Goal: Information Seeking & Learning: Understand process/instructions

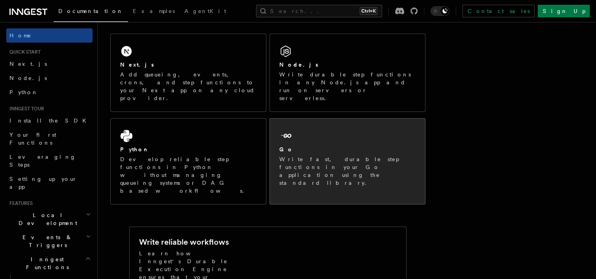
scroll to position [131, 0]
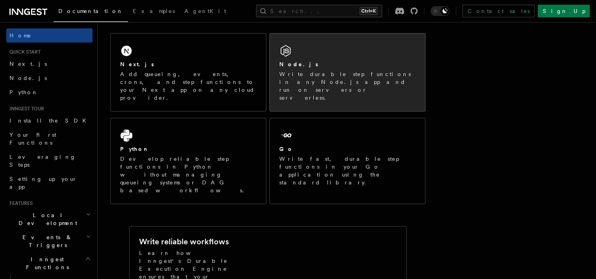
click at [333, 65] on div "Node.js" at bounding box center [347, 64] width 136 height 8
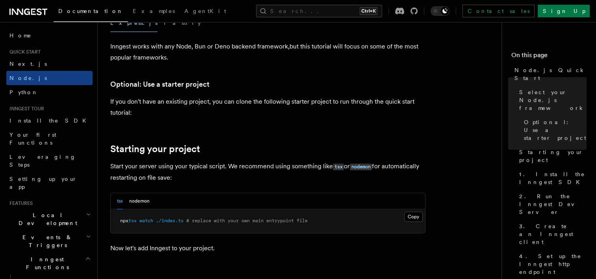
scroll to position [265, 0]
drag, startPoint x: 164, startPoint y: 48, endPoint x: 202, endPoint y: 49, distance: 38.2
click at [202, 49] on p "Inngest works with any Node, Bun or Deno backend framework,but this tutorial wi…" at bounding box center [267, 52] width 315 height 22
drag, startPoint x: 202, startPoint y: 49, endPoint x: 227, endPoint y: 82, distance: 41.4
click at [227, 82] on h3 "Optional: Use a starter project" at bounding box center [267, 84] width 315 height 11
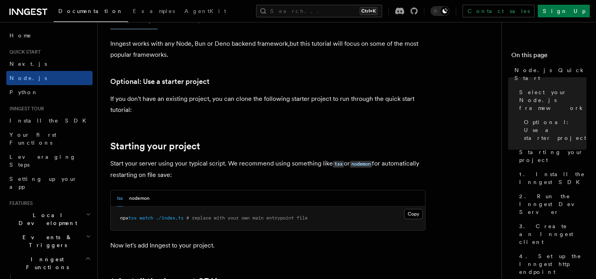
scroll to position [268, 0]
click at [132, 52] on p "Inngest works with any Node, Bun or Deno backend framework,but this tutorial wi…" at bounding box center [267, 49] width 315 height 22
drag, startPoint x: 132, startPoint y: 52, endPoint x: 172, endPoint y: 84, distance: 51.5
click at [172, 84] on link "Optional: Use a starter project" at bounding box center [159, 81] width 99 height 11
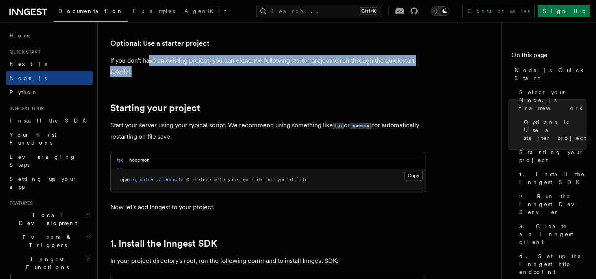
drag, startPoint x: 149, startPoint y: 59, endPoint x: 190, endPoint y: 68, distance: 41.8
click at [190, 68] on p "If you don't have an existing project, you can clone the following starter proj…" at bounding box center [267, 66] width 315 height 22
drag, startPoint x: 190, startPoint y: 68, endPoint x: 160, endPoint y: 106, distance: 48.2
click at [160, 106] on link "Starting your project" at bounding box center [155, 107] width 90 height 11
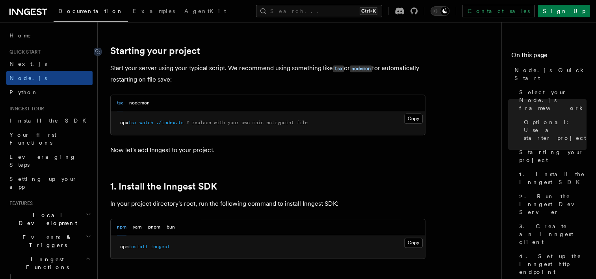
scroll to position [370, 0]
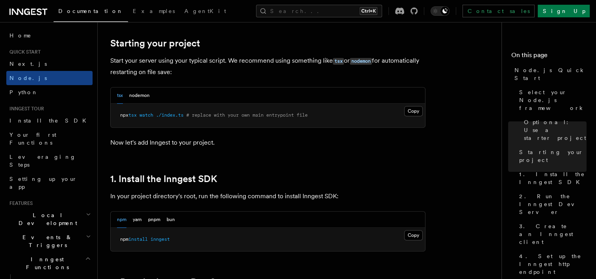
click at [300, 145] on p "Now let's add Inngest to your project." at bounding box center [267, 142] width 315 height 11
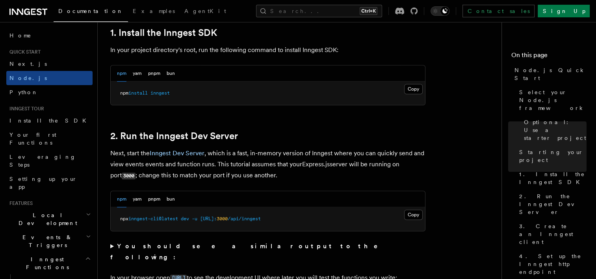
scroll to position [517, 0]
click at [416, 88] on button "Copy Copied" at bounding box center [413, 88] width 19 height 10
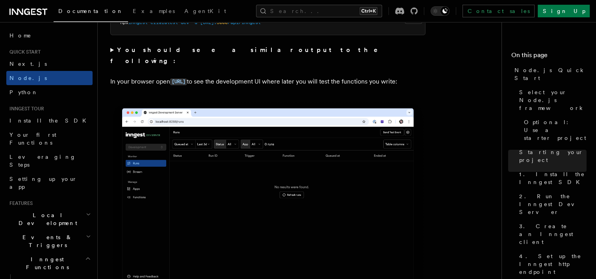
scroll to position [714, 0]
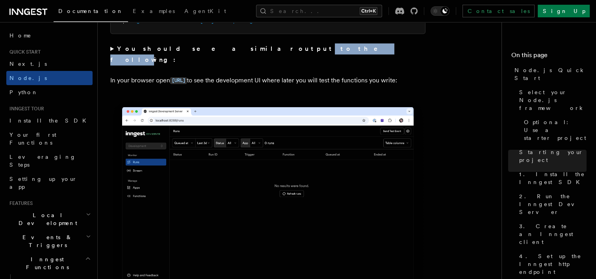
drag, startPoint x: 241, startPoint y: 52, endPoint x: 205, endPoint y: 43, distance: 37.0
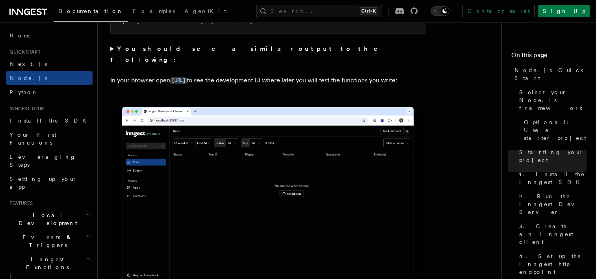
drag, startPoint x: 205, startPoint y: 43, endPoint x: 218, endPoint y: 77, distance: 36.6
click at [218, 77] on p "In your browser open http://localhost:8288 to see the development UI where late…" at bounding box center [267, 80] width 315 height 11
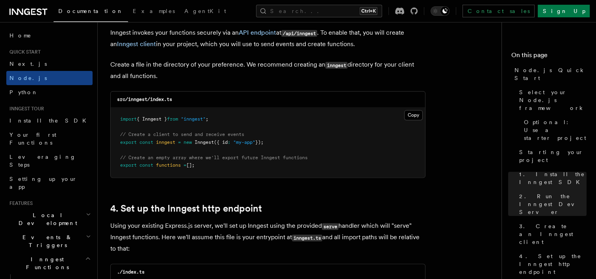
scroll to position [1027, 0]
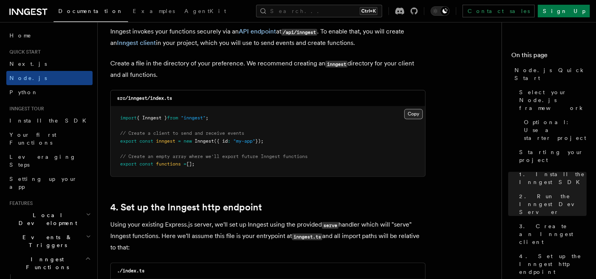
click at [413, 110] on button "Copy Copied" at bounding box center [413, 114] width 19 height 10
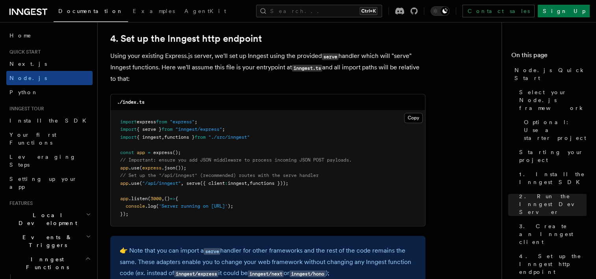
scroll to position [1194, 0]
